Goal: Find specific page/section: Find specific page/section

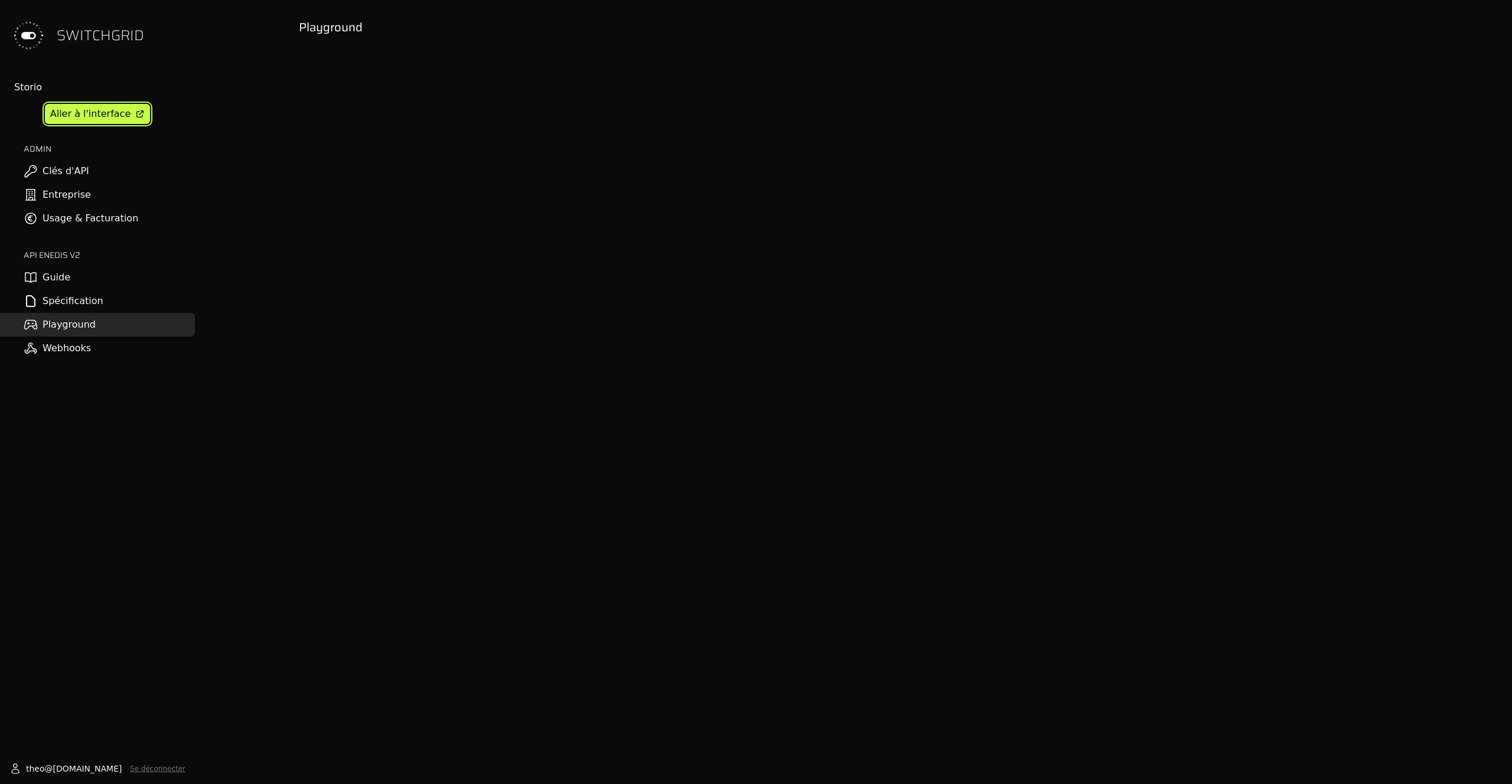
click at [81, 119] on div "Aller à l'interface" at bounding box center [90, 114] width 81 height 14
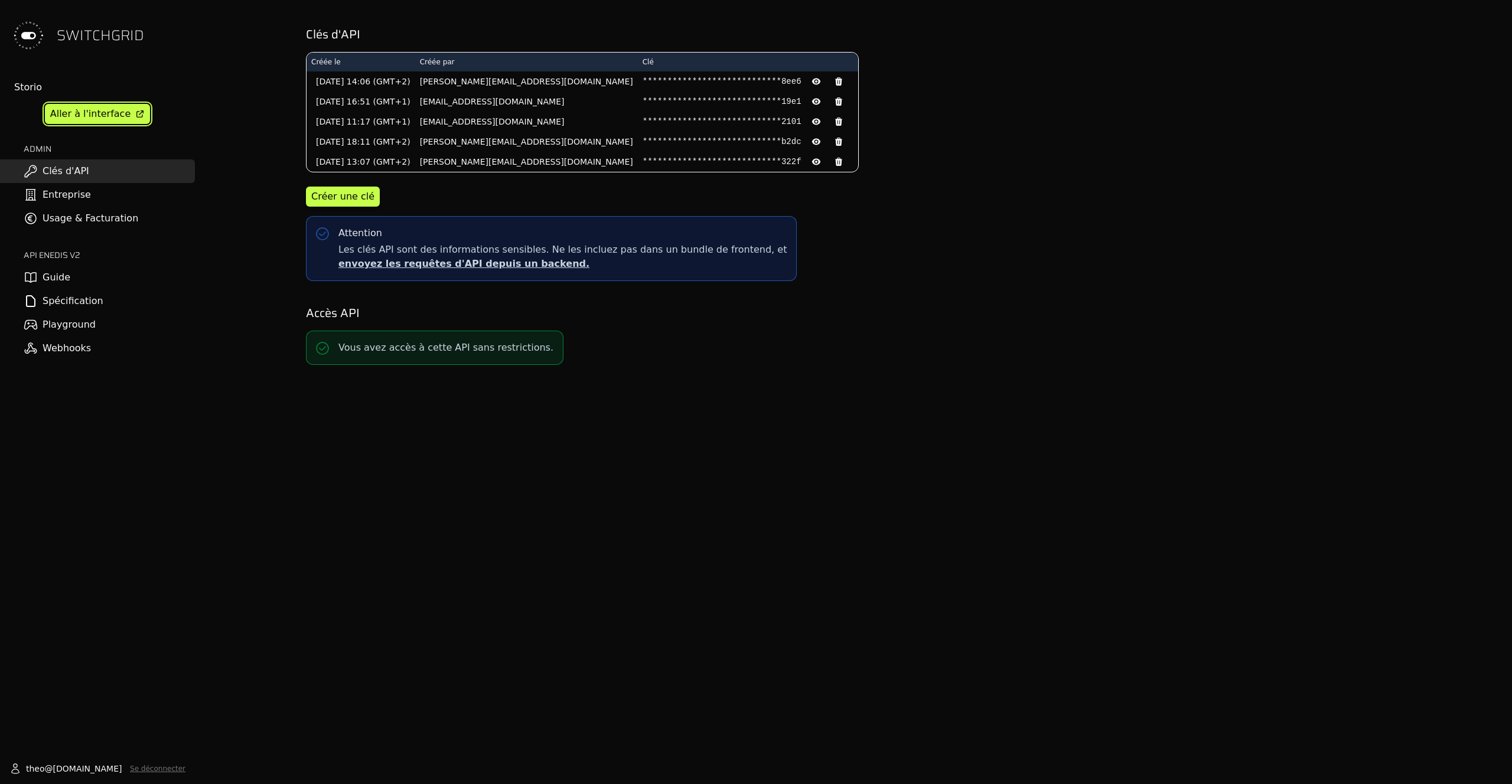
click at [75, 112] on div "Aller à l'interface" at bounding box center [90, 114] width 81 height 14
